Goal: Use online tool/utility

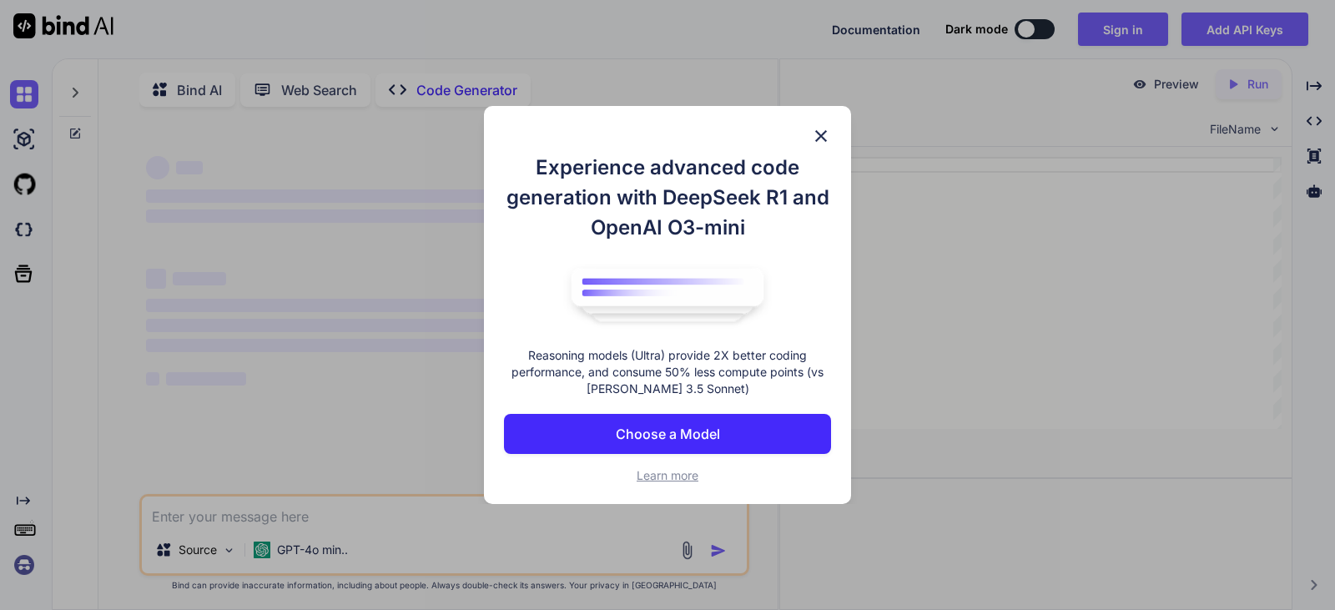
click at [817, 129] on img at bounding box center [821, 136] width 20 height 20
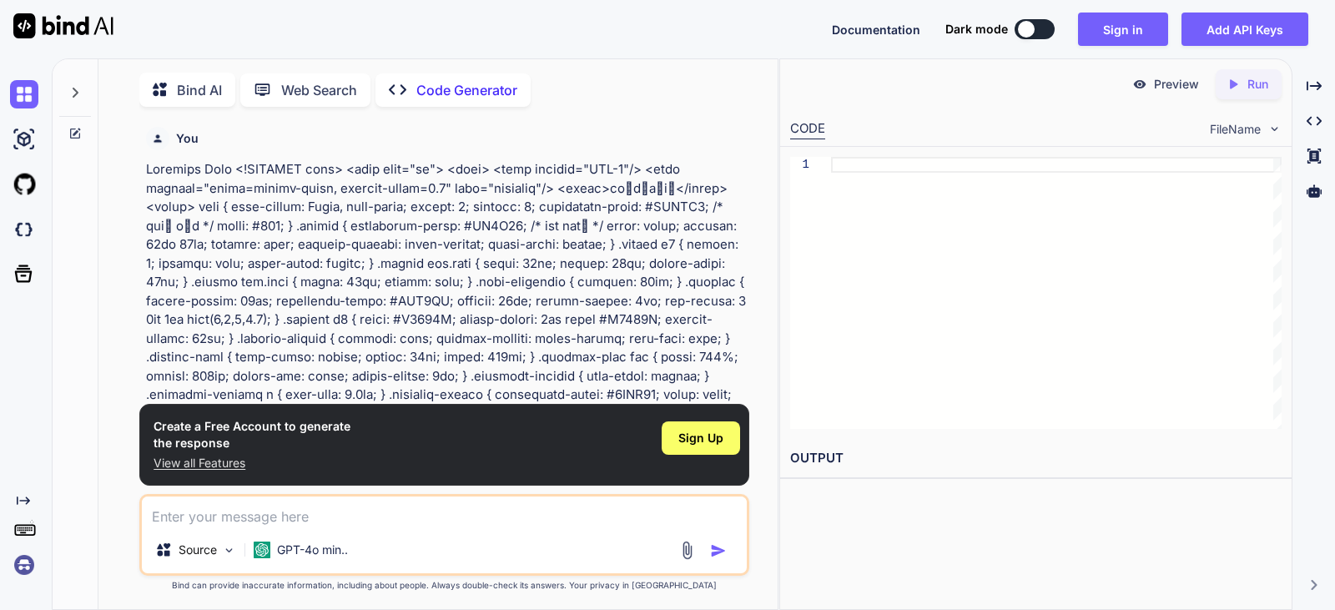
type textarea "x"
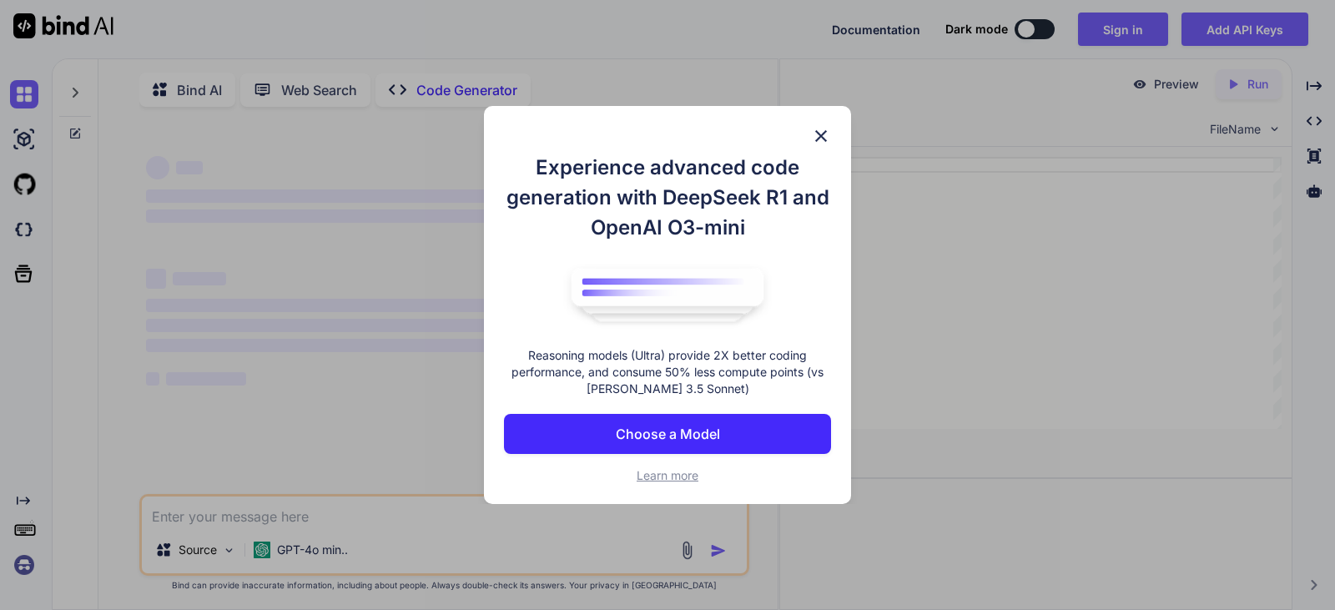
click at [788, 445] on button "Choose a Model" at bounding box center [667, 434] width 327 height 40
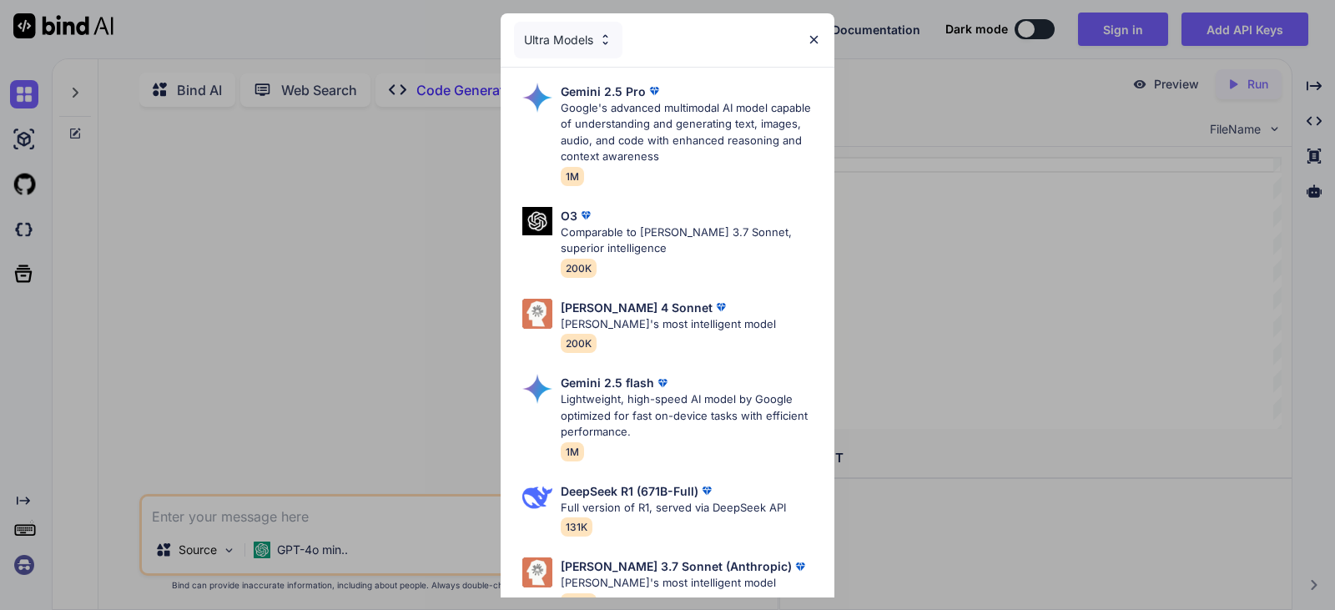
type textarea "x"
click at [729, 134] on p "Google's advanced multimodal AI model capable of understanding and generating t…" at bounding box center [691, 132] width 260 height 65
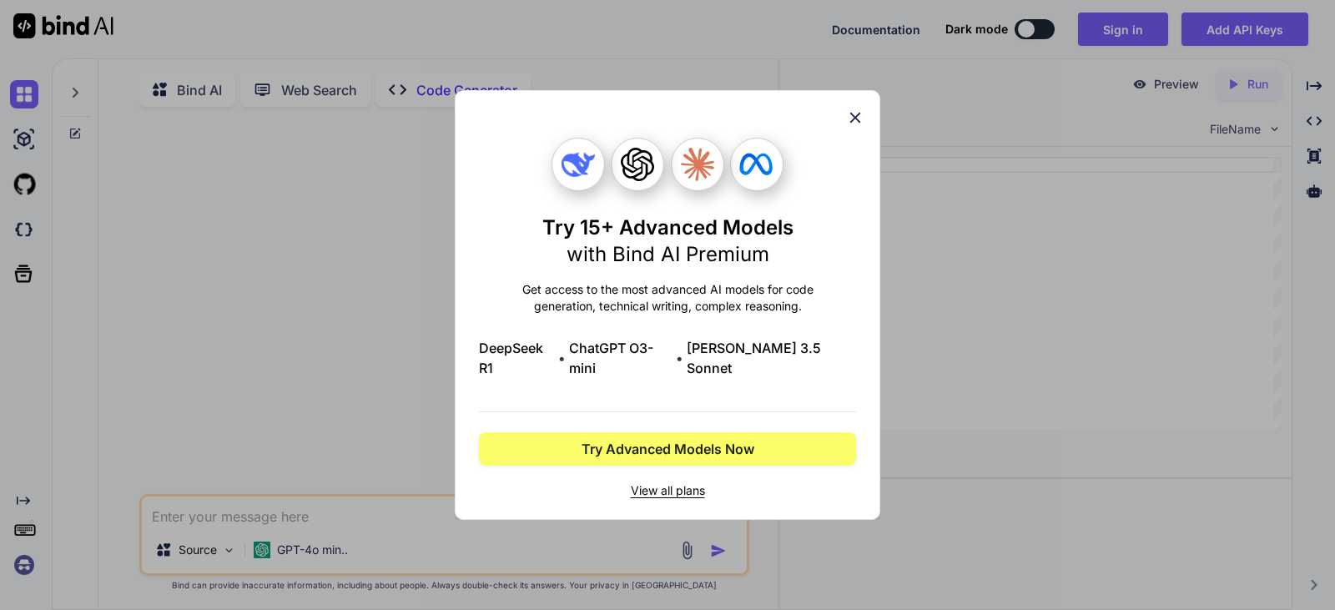
click at [850, 120] on icon at bounding box center [855, 117] width 18 height 18
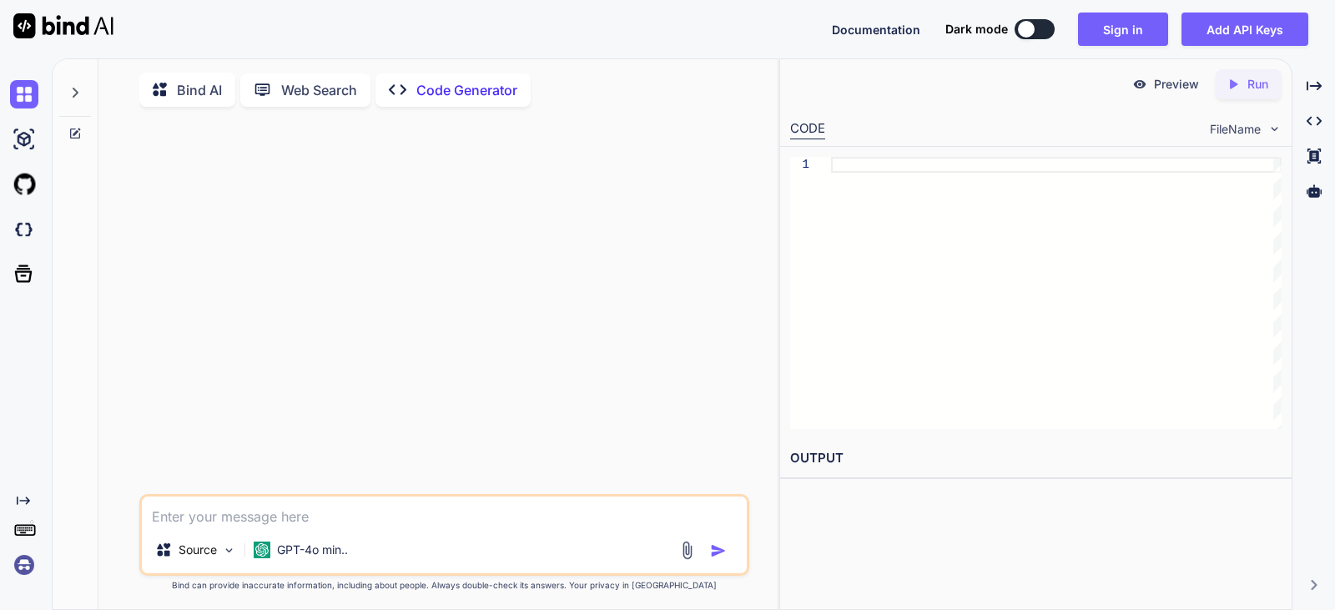
click at [671, 276] on div at bounding box center [446, 307] width 607 height 374
